Goal: Task Accomplishment & Management: Complete application form

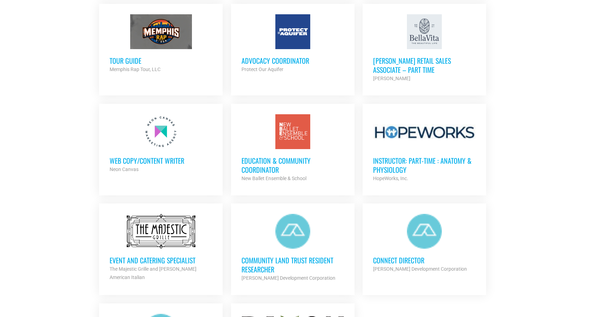
scroll to position [665, 0]
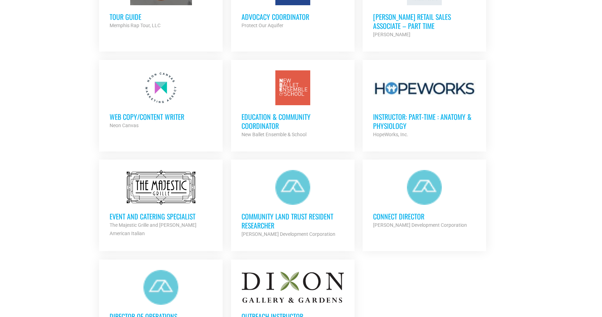
click at [301, 80] on div at bounding box center [292, 87] width 103 height 35
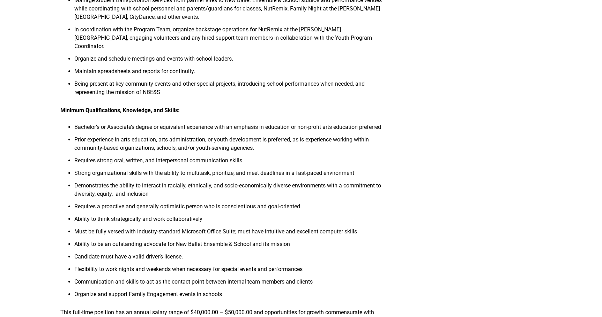
scroll to position [521, 0]
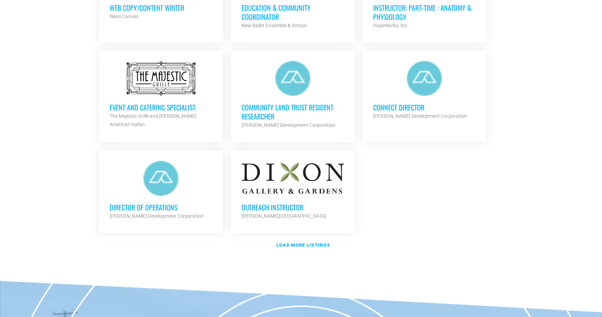
scroll to position [775, 0]
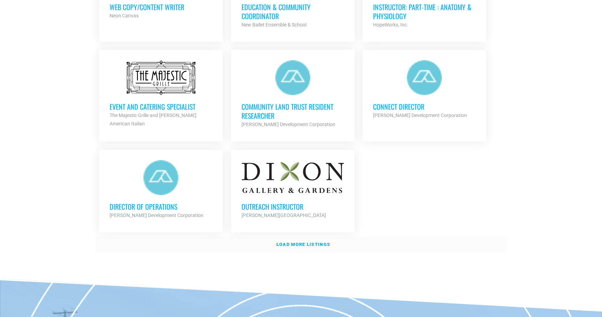
click at [304, 242] on strong "Load more listings" at bounding box center [303, 244] width 54 height 5
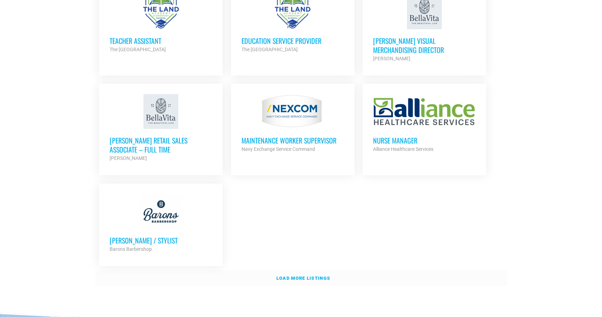
scroll to position [1467, 0]
